Goal: Task Accomplishment & Management: Use online tool/utility

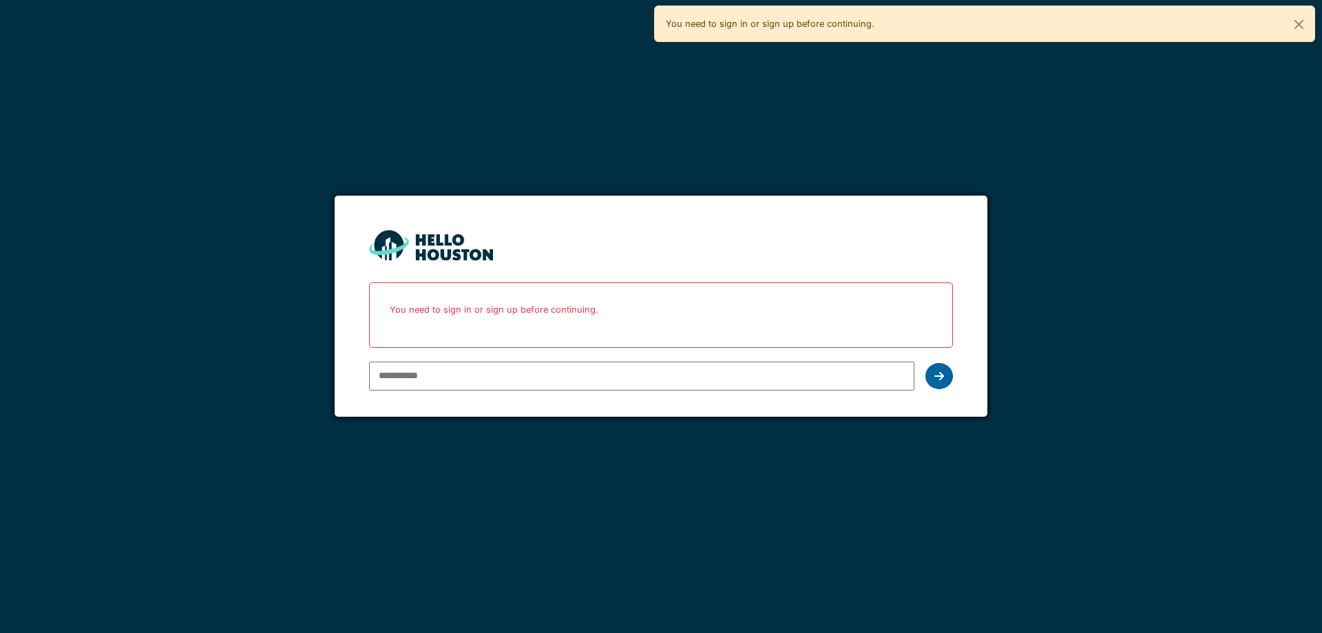
type input "**********"
click at [942, 372] on icon at bounding box center [940, 376] width 10 height 11
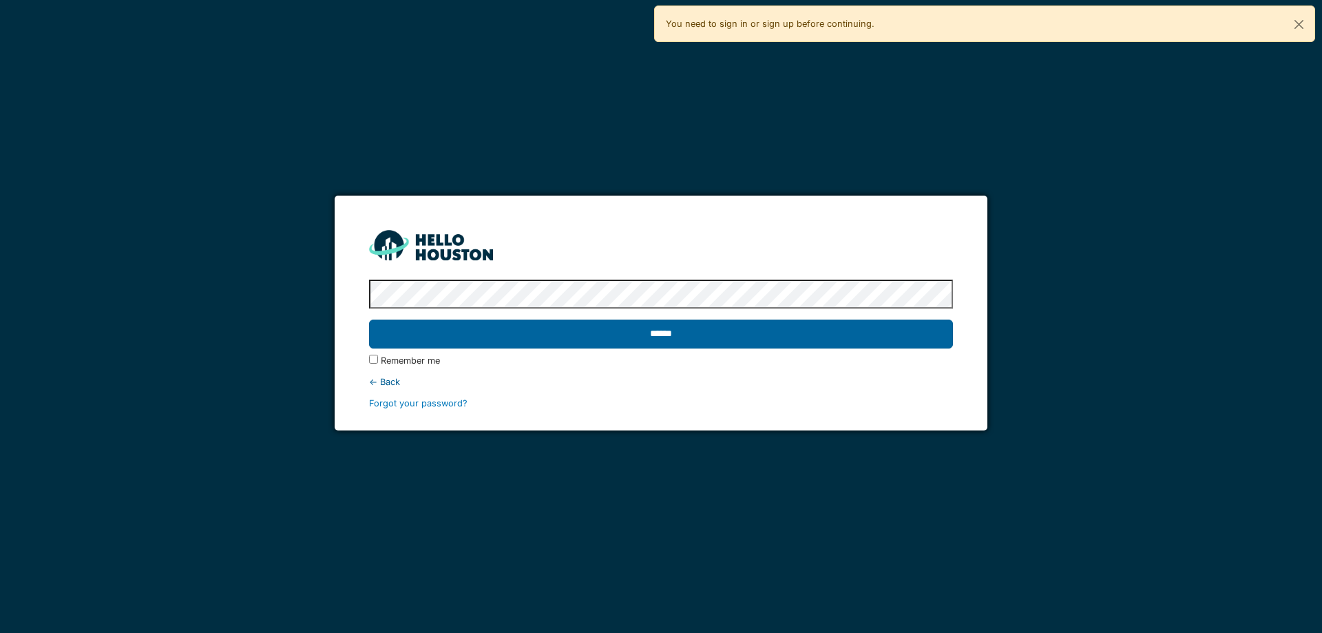
click at [659, 334] on input "******" at bounding box center [660, 334] width 583 height 29
